Goal: Complete application form: Complete application form

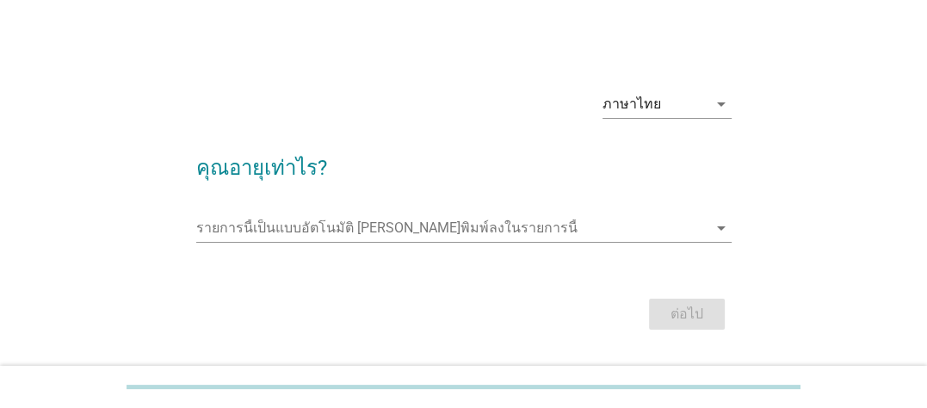
scroll to position [45, 0]
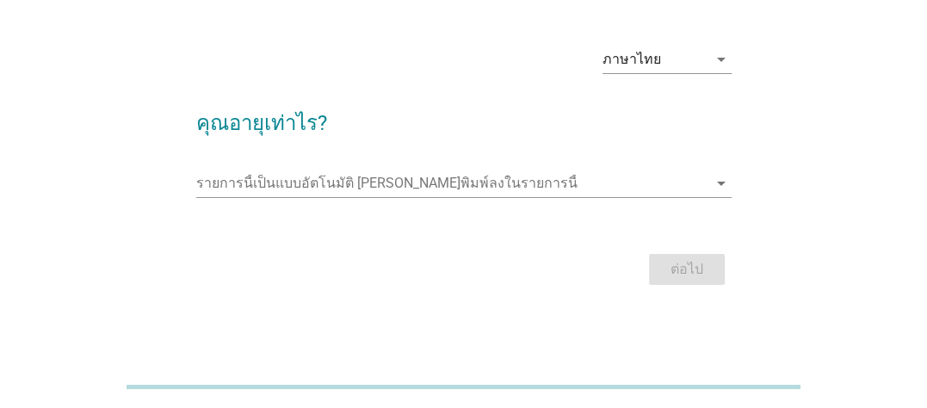
click at [449, 168] on div "รายการนี้เป็นแบบอัตโนมัติ [PERSON_NAME]พิมพ์ลงในรายการนี้ arrow_drop_down" at bounding box center [463, 186] width 535 height 55
click at [716, 188] on icon "arrow_drop_down" at bounding box center [721, 183] width 21 height 21
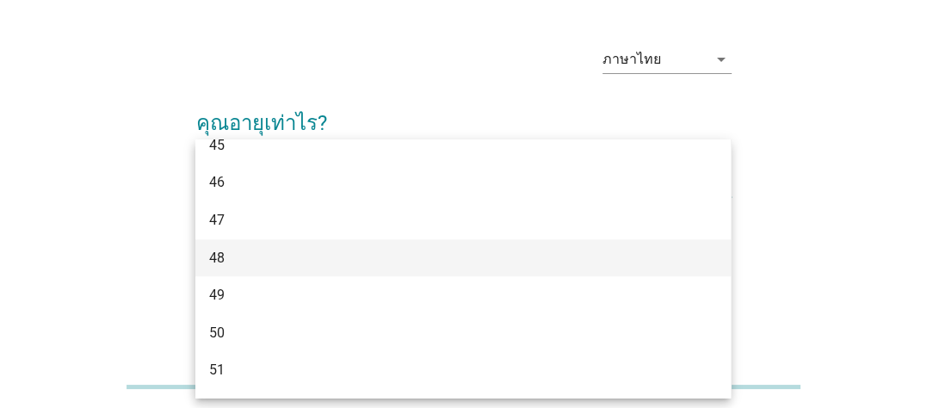
scroll to position [1119, 0]
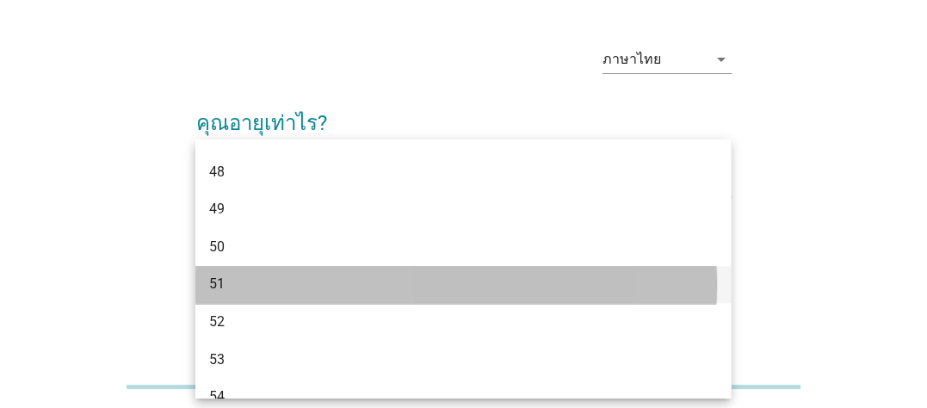
click at [531, 276] on div "51" at bounding box center [442, 284] width 466 height 21
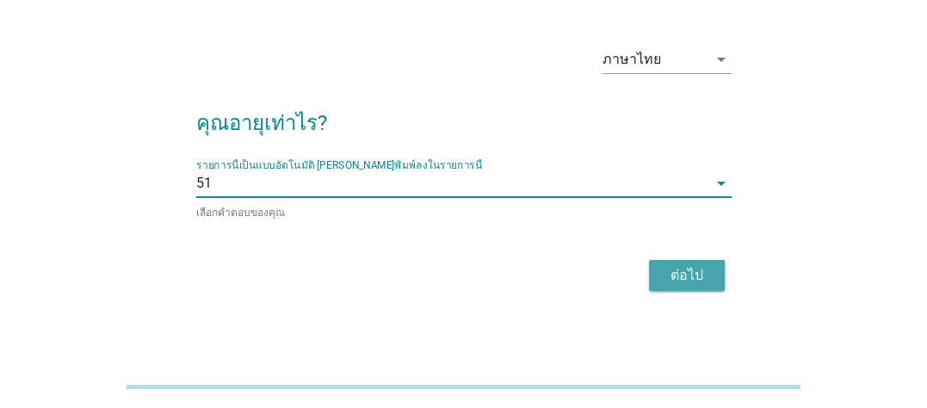
click at [685, 274] on div "ต่อไป" at bounding box center [687, 275] width 48 height 21
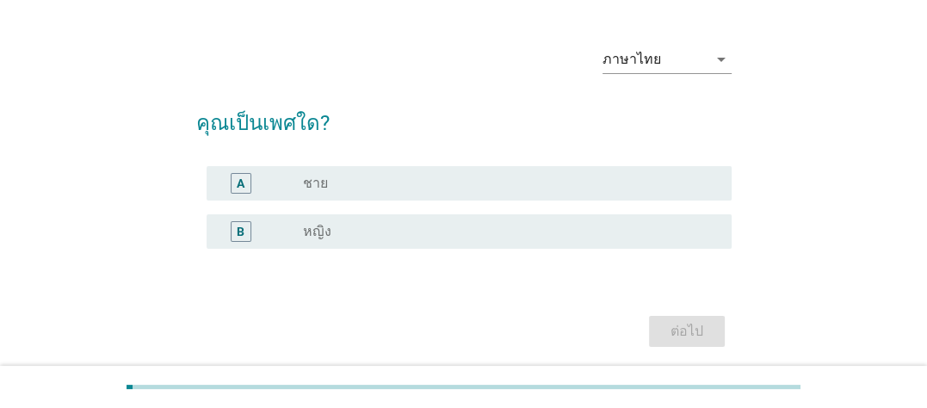
scroll to position [0, 0]
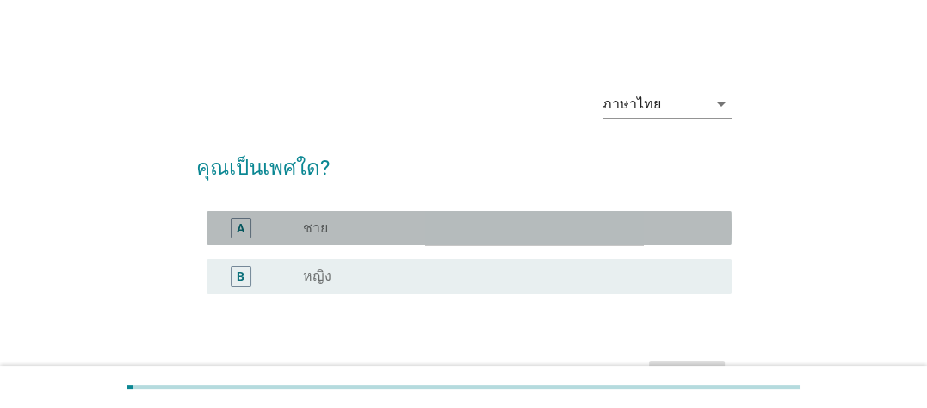
click at [507, 241] on div "A radio_button_unchecked ชาย" at bounding box center [469, 228] width 525 height 34
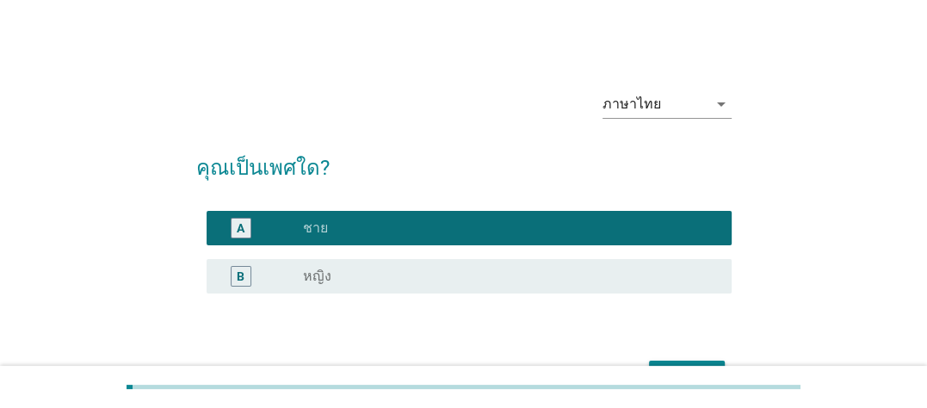
scroll to position [86, 0]
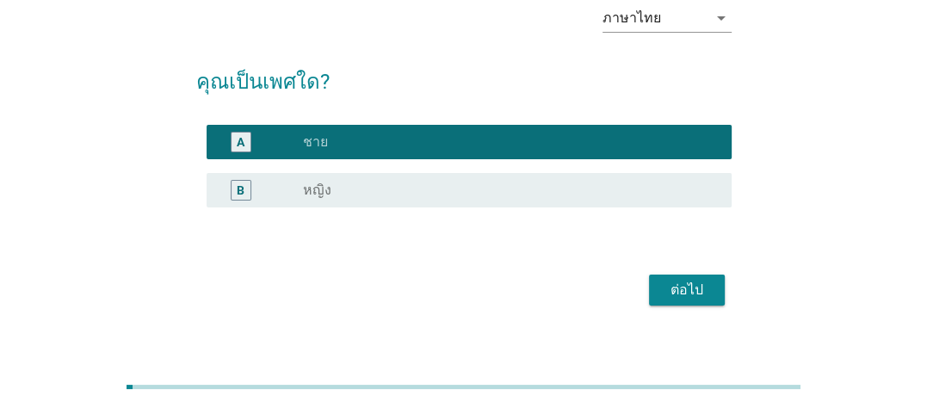
click at [672, 285] on div "ต่อไป" at bounding box center [687, 290] width 48 height 21
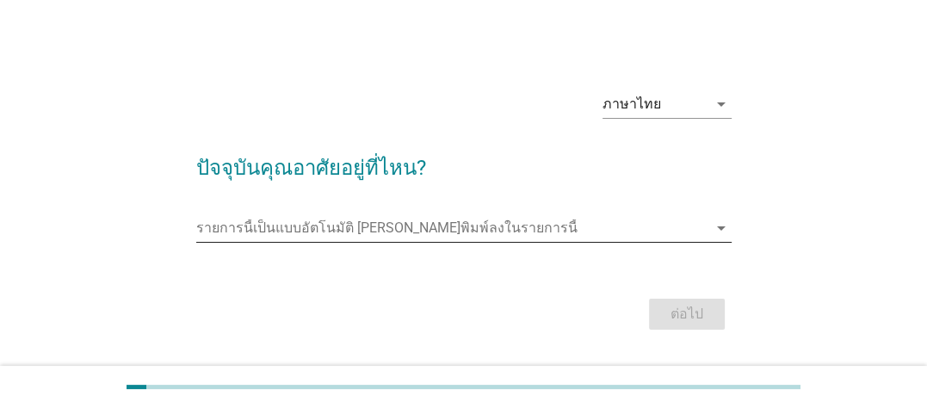
click at [498, 229] on input "รายการนี้เป็นแบบอัตโนมัติ คุณสามารถพิมพ์ลงในรายการนี้" at bounding box center [451, 228] width 511 height 28
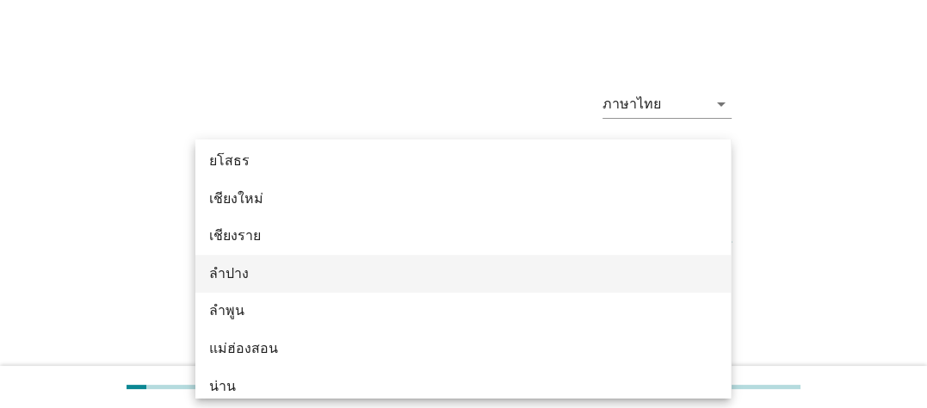
scroll to position [746, 0]
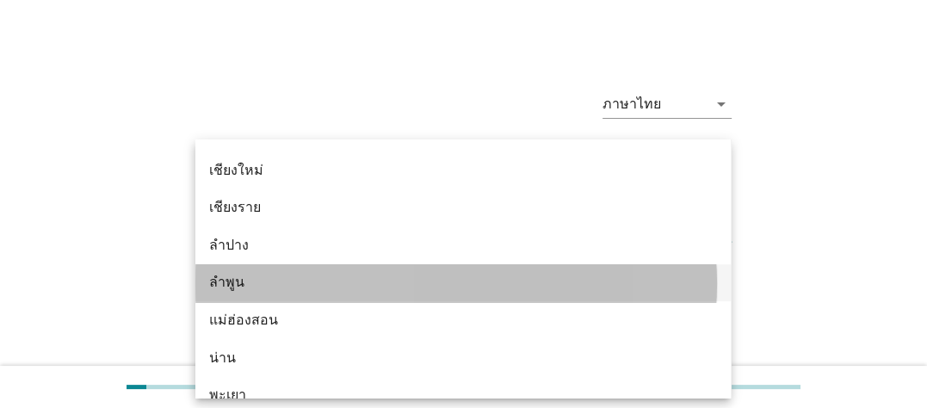
click at [489, 283] on div "ลำพูน" at bounding box center [442, 282] width 466 height 21
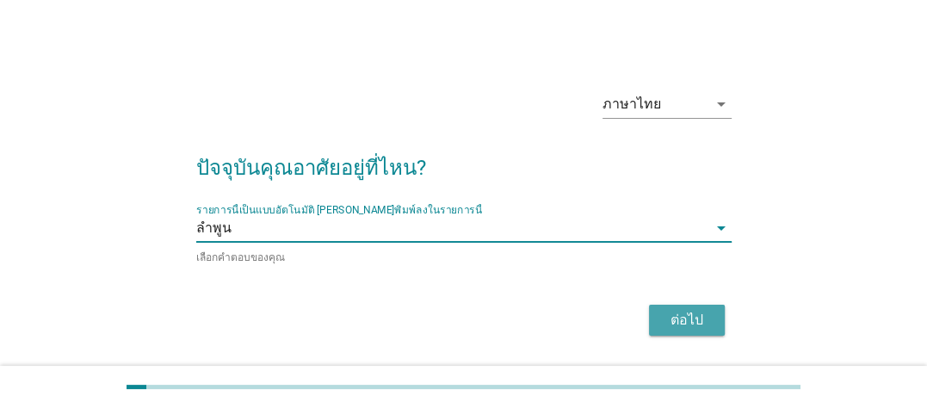
click at [675, 321] on div "ต่อไป" at bounding box center [687, 320] width 48 height 21
